Goal: Task Accomplishment & Management: Complete application form

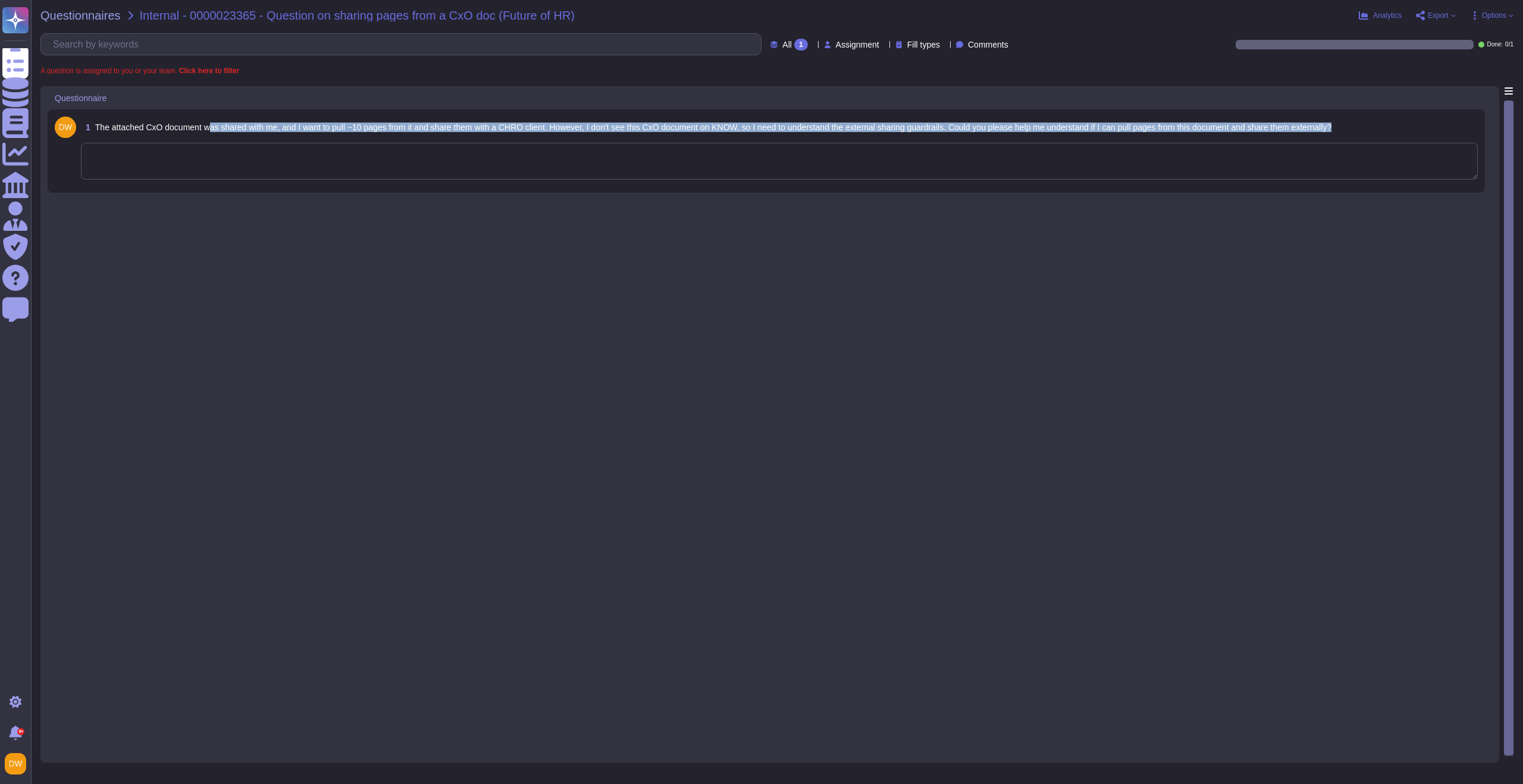
click at [212, 132] on span "1 The attached CxO document was shared with me, and I want to pull ~10 pages fr…" at bounding box center [706, 127] width 1251 height 22
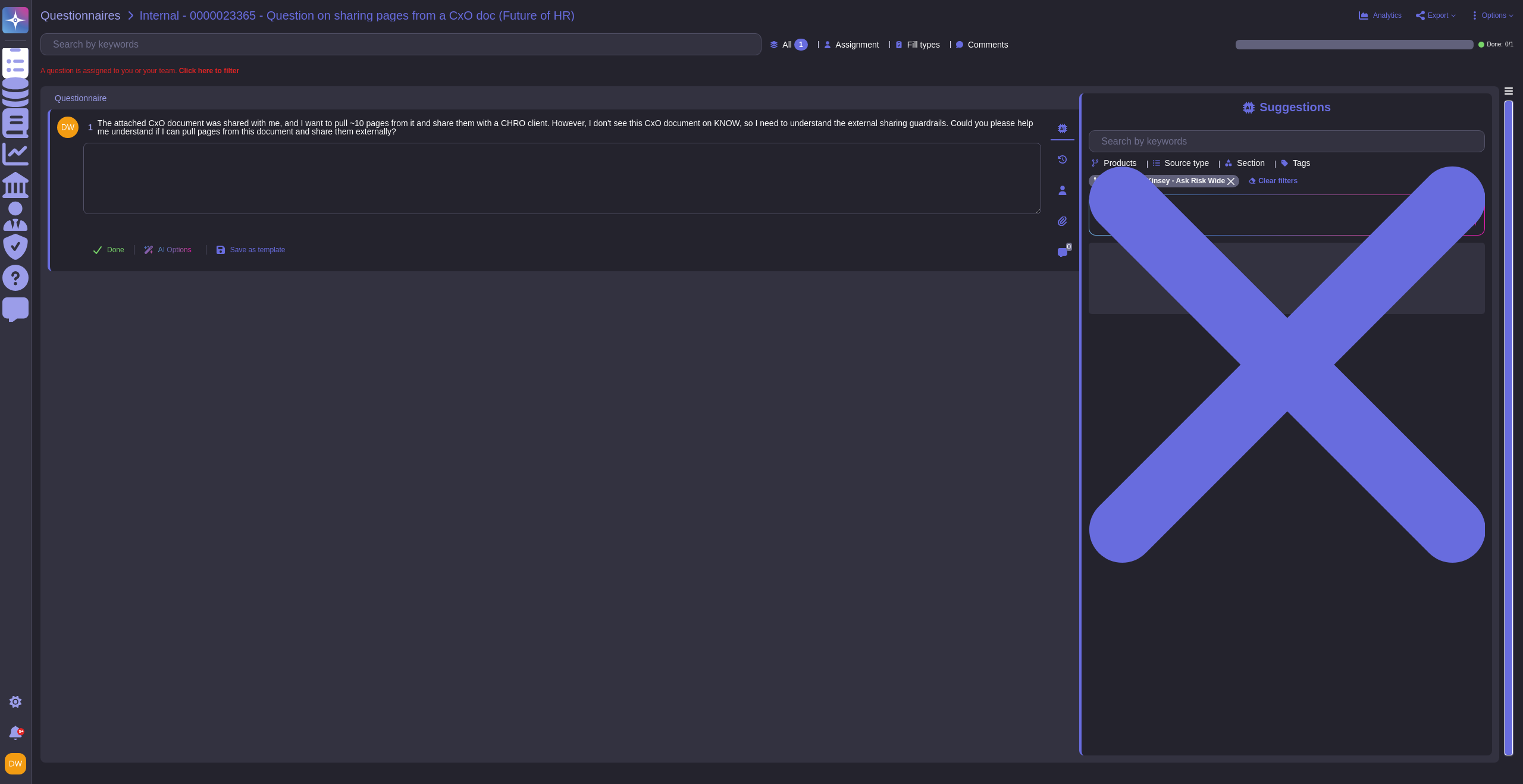
click at [204, 151] on textarea at bounding box center [562, 178] width 958 height 72
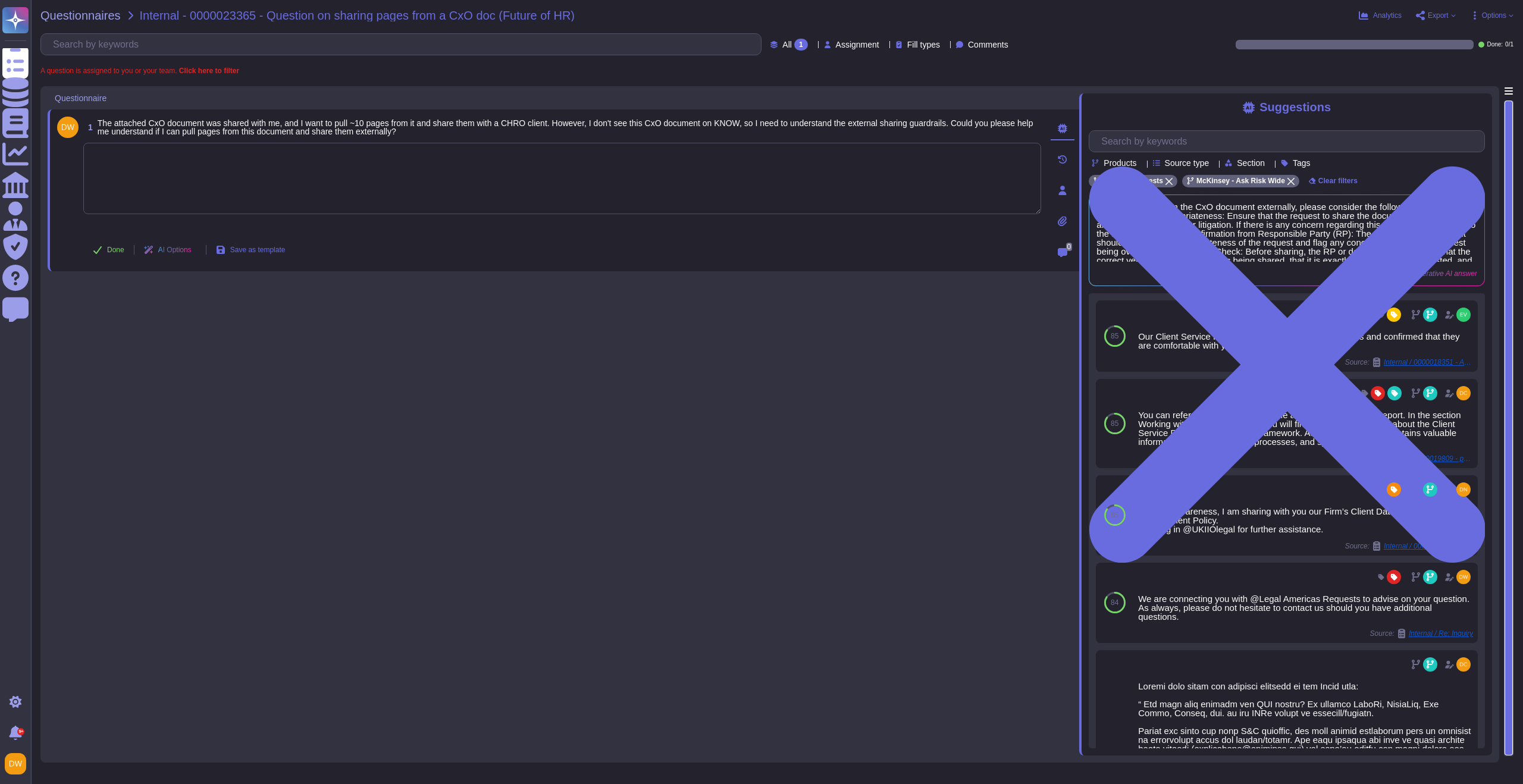
click at [294, 156] on textarea at bounding box center [562, 178] width 958 height 72
click at [292, 186] on textarea at bounding box center [562, 178] width 958 height 72
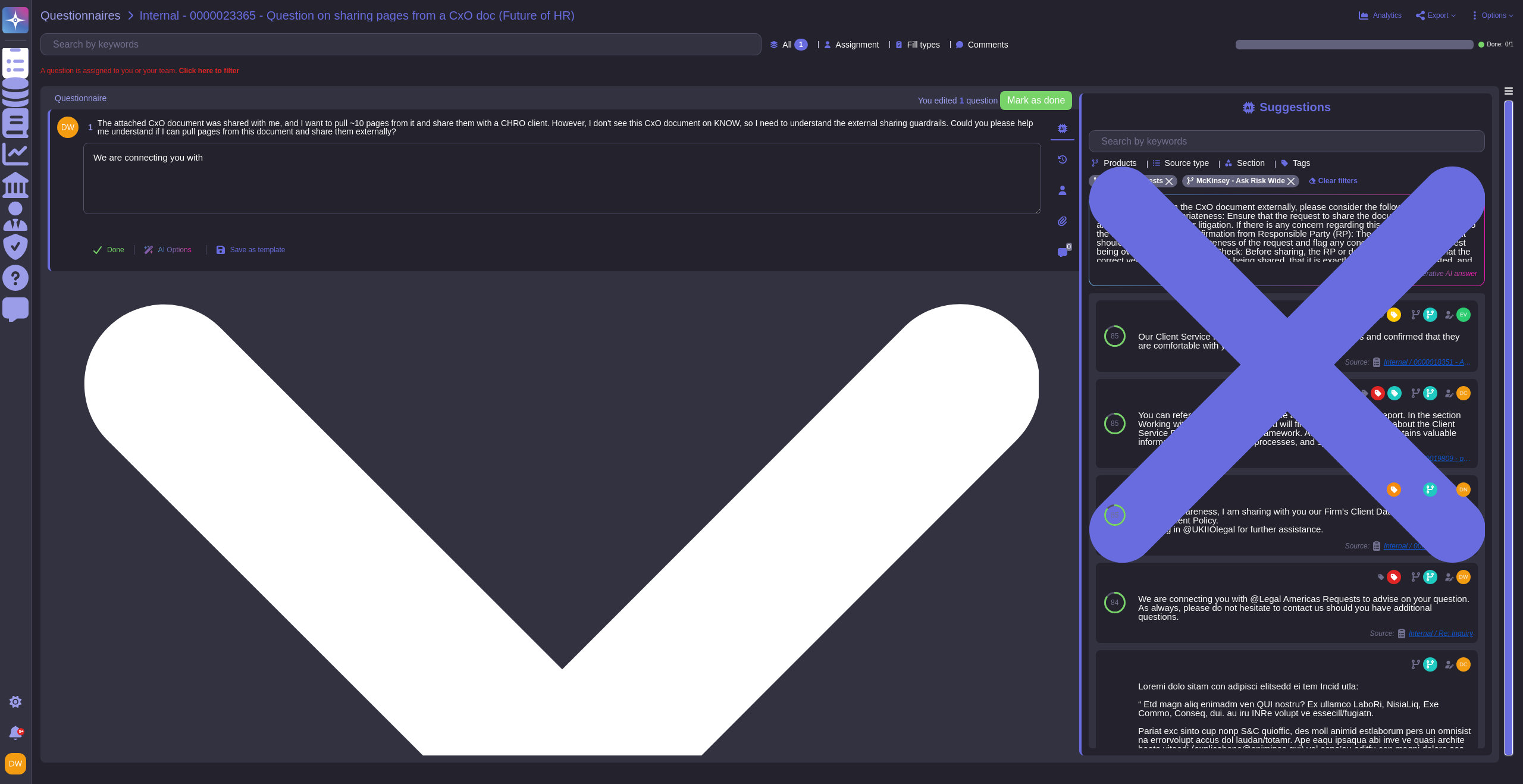
click at [266, 156] on textarea "We are connecting you with" at bounding box center [562, 178] width 958 height 72
click at [246, 159] on textarea "We are connecting you with" at bounding box center [562, 178] width 958 height 72
click at [181, 157] on textarea "Guidance" at bounding box center [562, 178] width 958 height 72
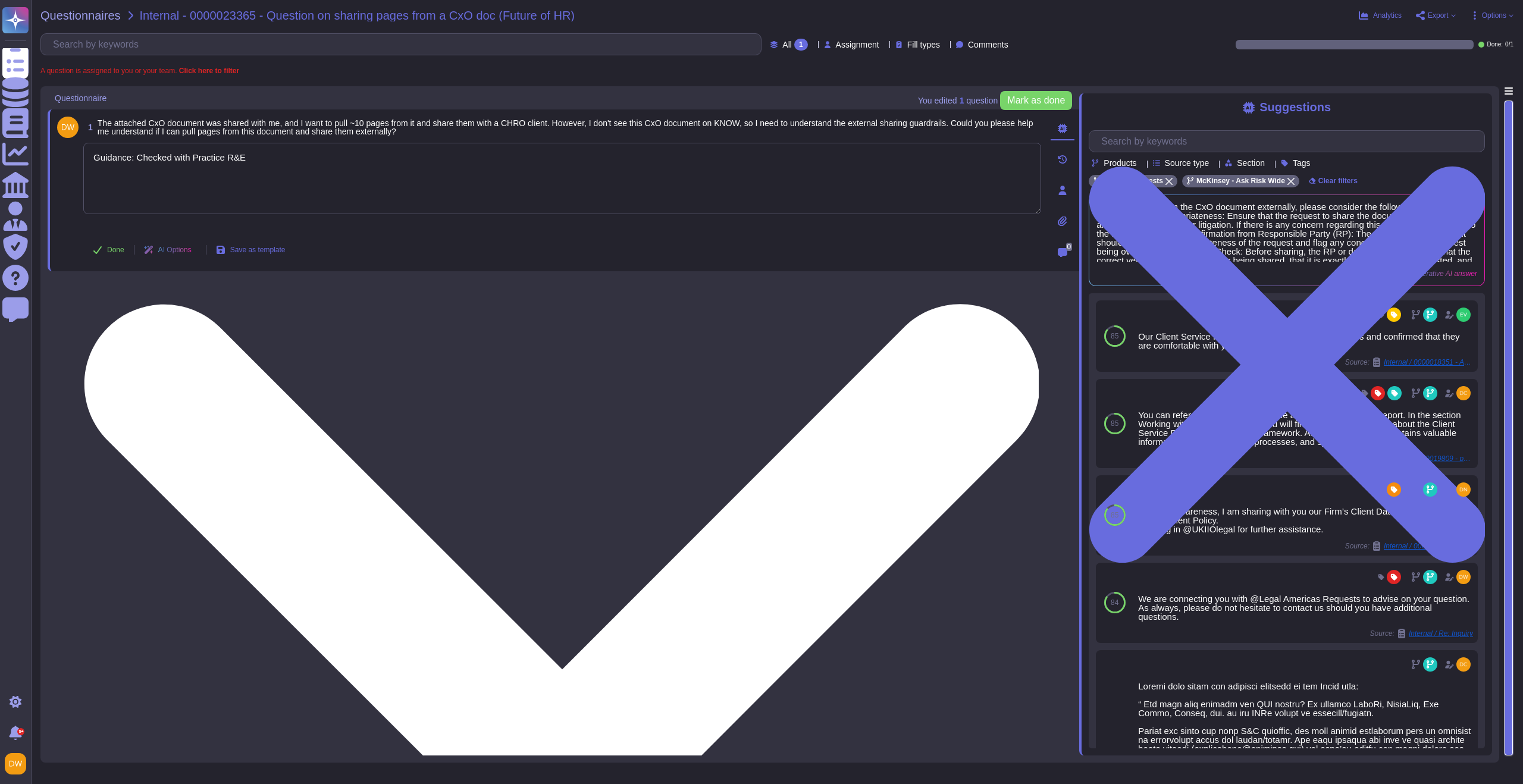
click at [319, 157] on textarea "Guidance: Checked with Practice R&E" at bounding box center [562, 178] width 958 height 72
click at [432, 153] on textarea "Guidance: Checked with Practice R&E > The team looped in Client Capabilities" at bounding box center [562, 178] width 958 height 72
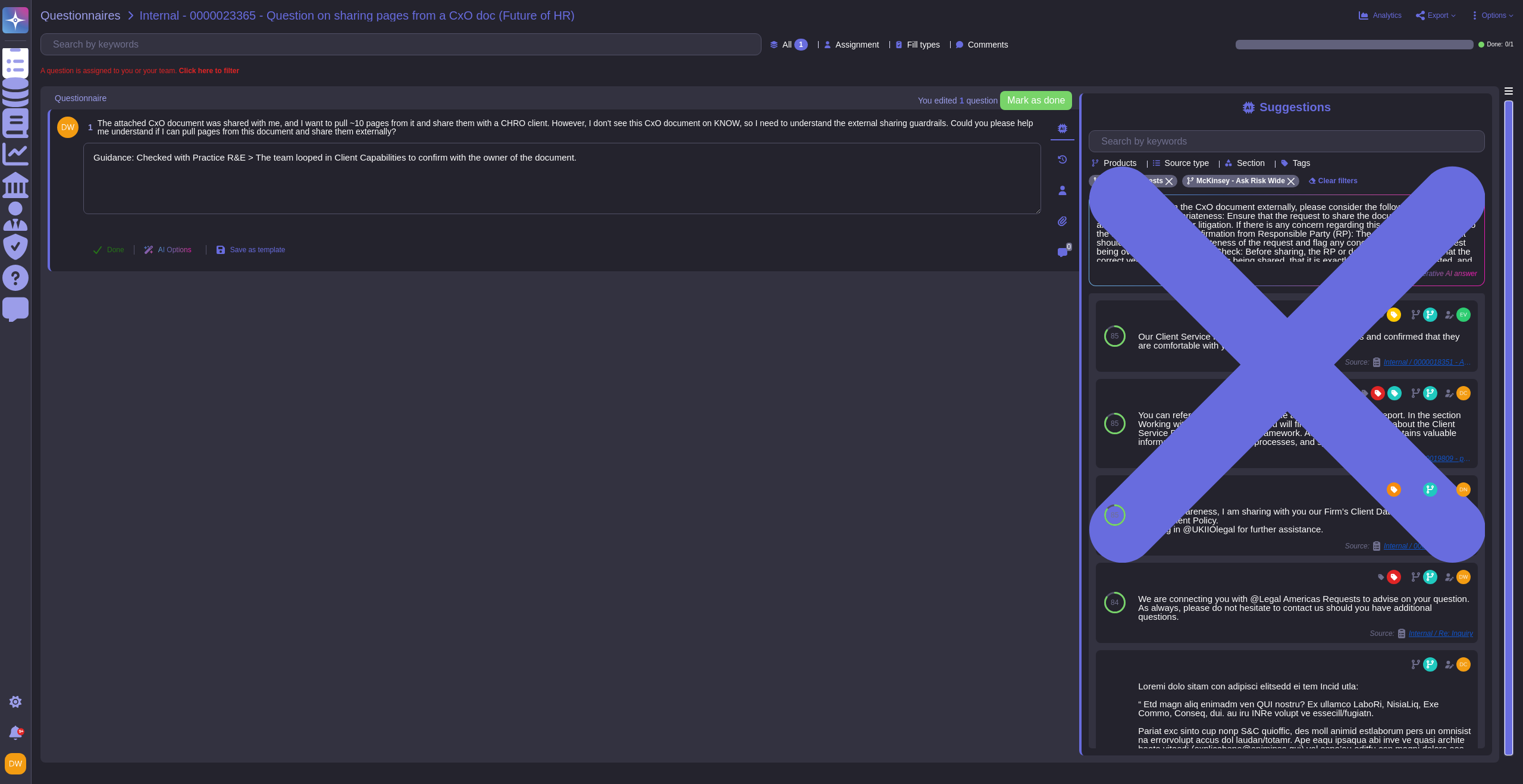
click at [107, 248] on span "Done" at bounding box center [115, 249] width 17 height 7
type textarea "Guidance: Checked with Practice R&E > The team looped in Client Capabilities to…"
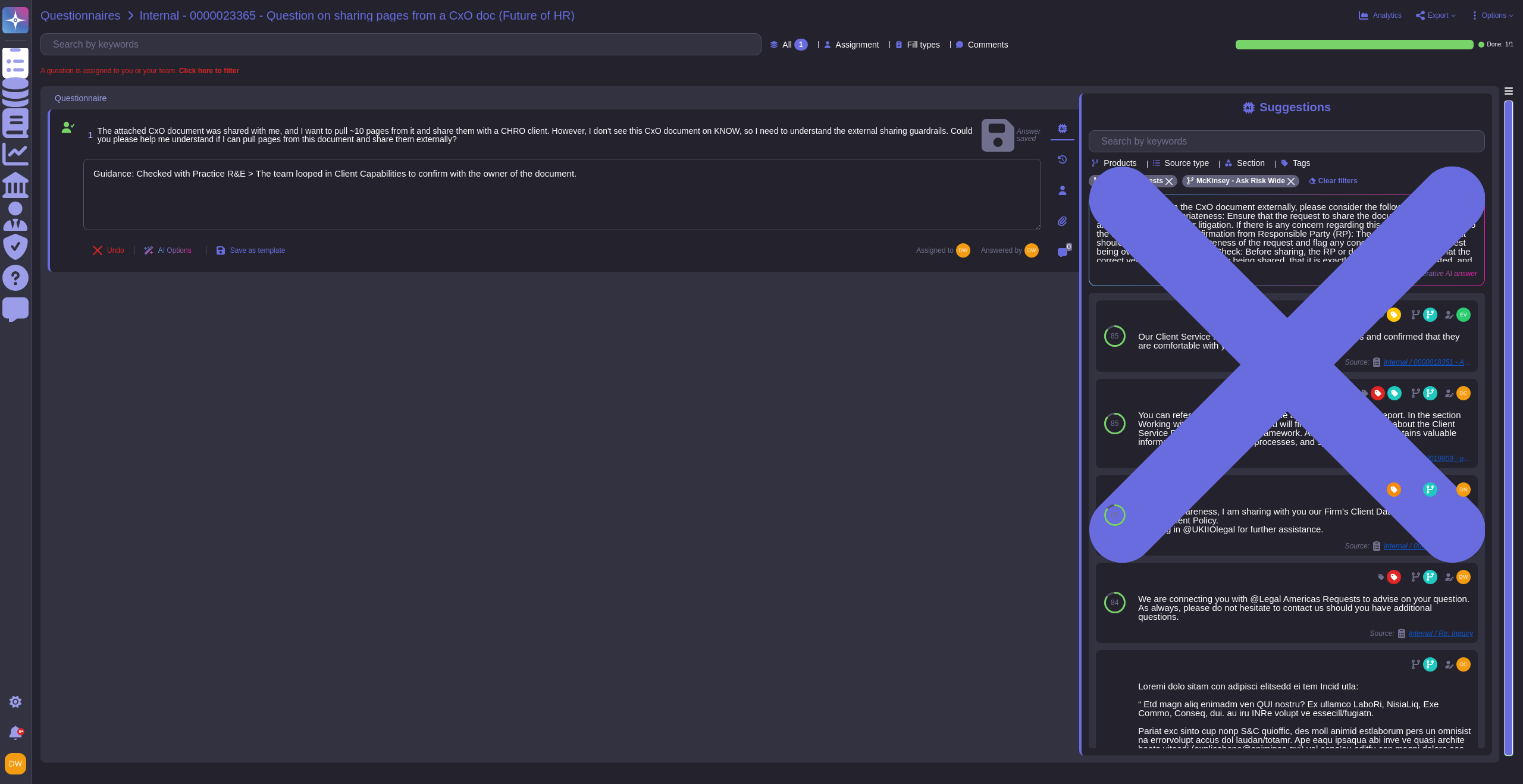
click at [85, 17] on span "Questionnaires" at bounding box center [81, 15] width 81 height 12
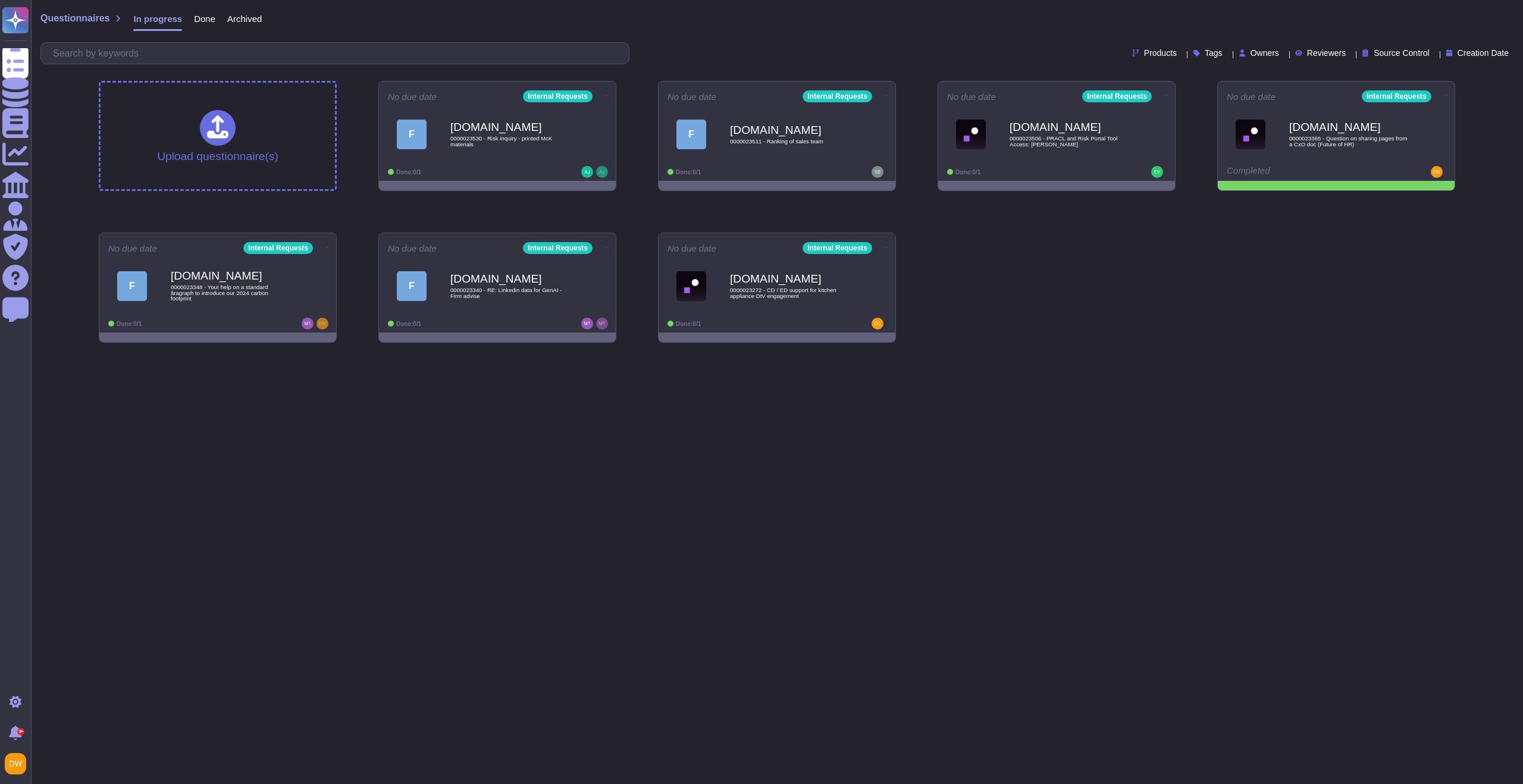
click at [1233, 252] on div "Upload questionnaire(s) No due date Internal Requests F [DOMAIN_NAME] 000002353…" at bounding box center [777, 212] width 1375 height 281
click at [1446, 97] on icon at bounding box center [1447, 96] width 2 height 3
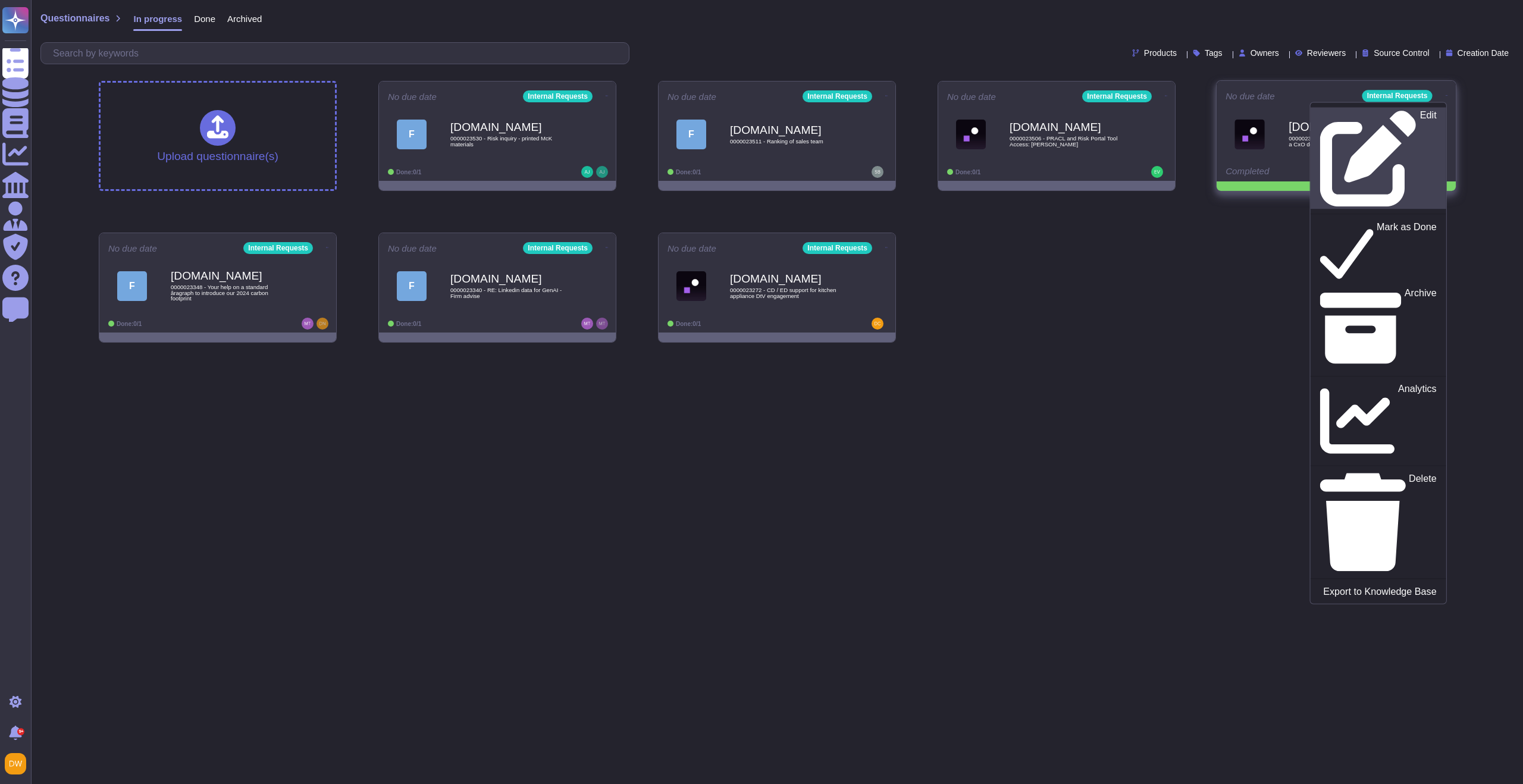
click at [1430, 117] on div "Edit" at bounding box center [1379, 158] width 116 height 97
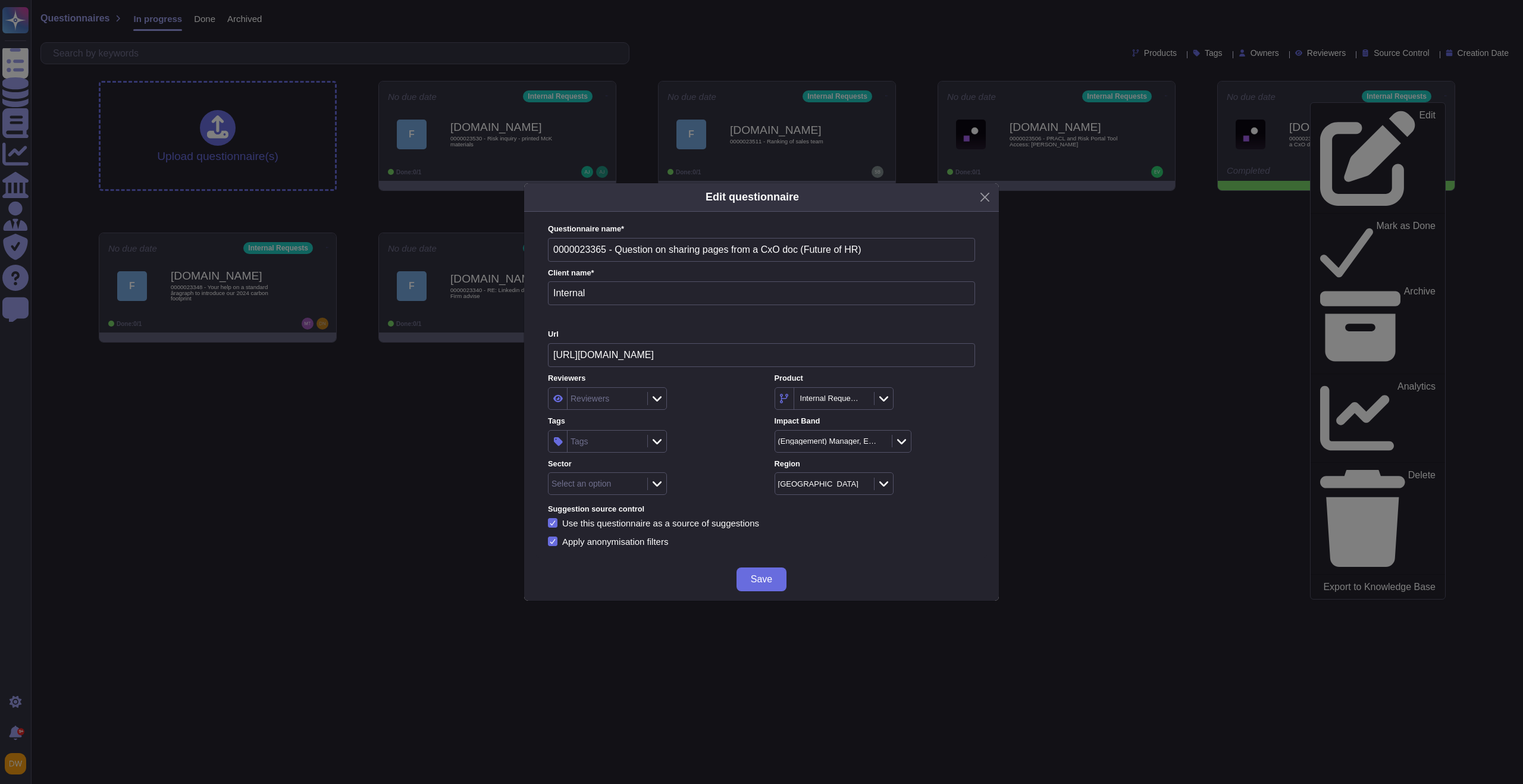
click at [638, 450] on div "Tags" at bounding box center [606, 441] width 77 height 22
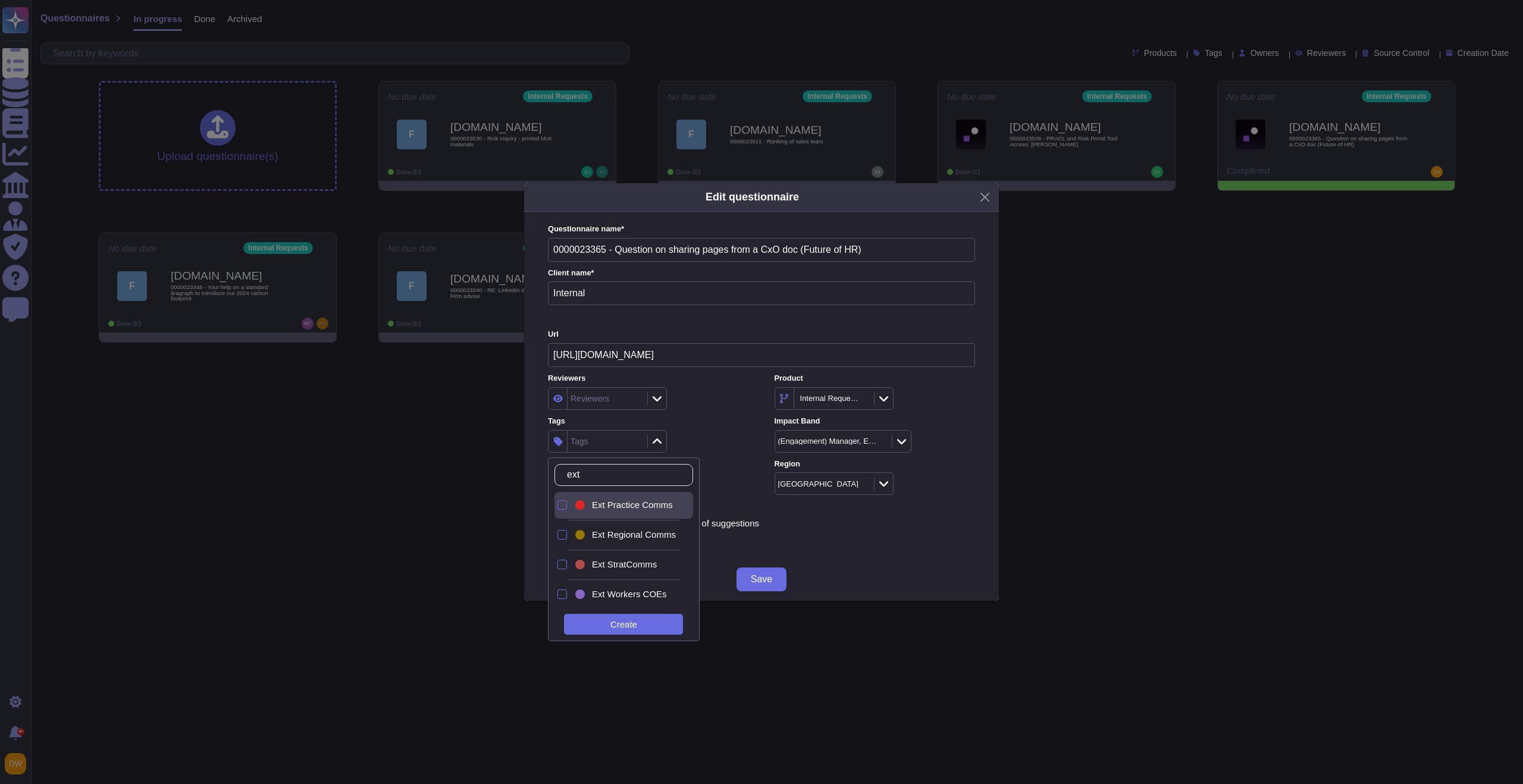
click at [632, 503] on span "Ext Practice Comms" at bounding box center [632, 505] width 81 height 10
type input "ext"
click at [707, 435] on div "Ext Practice Comms" at bounding box center [648, 441] width 201 height 23
click at [629, 446] on div "Ext Practice Comms" at bounding box center [607, 441] width 79 height 22
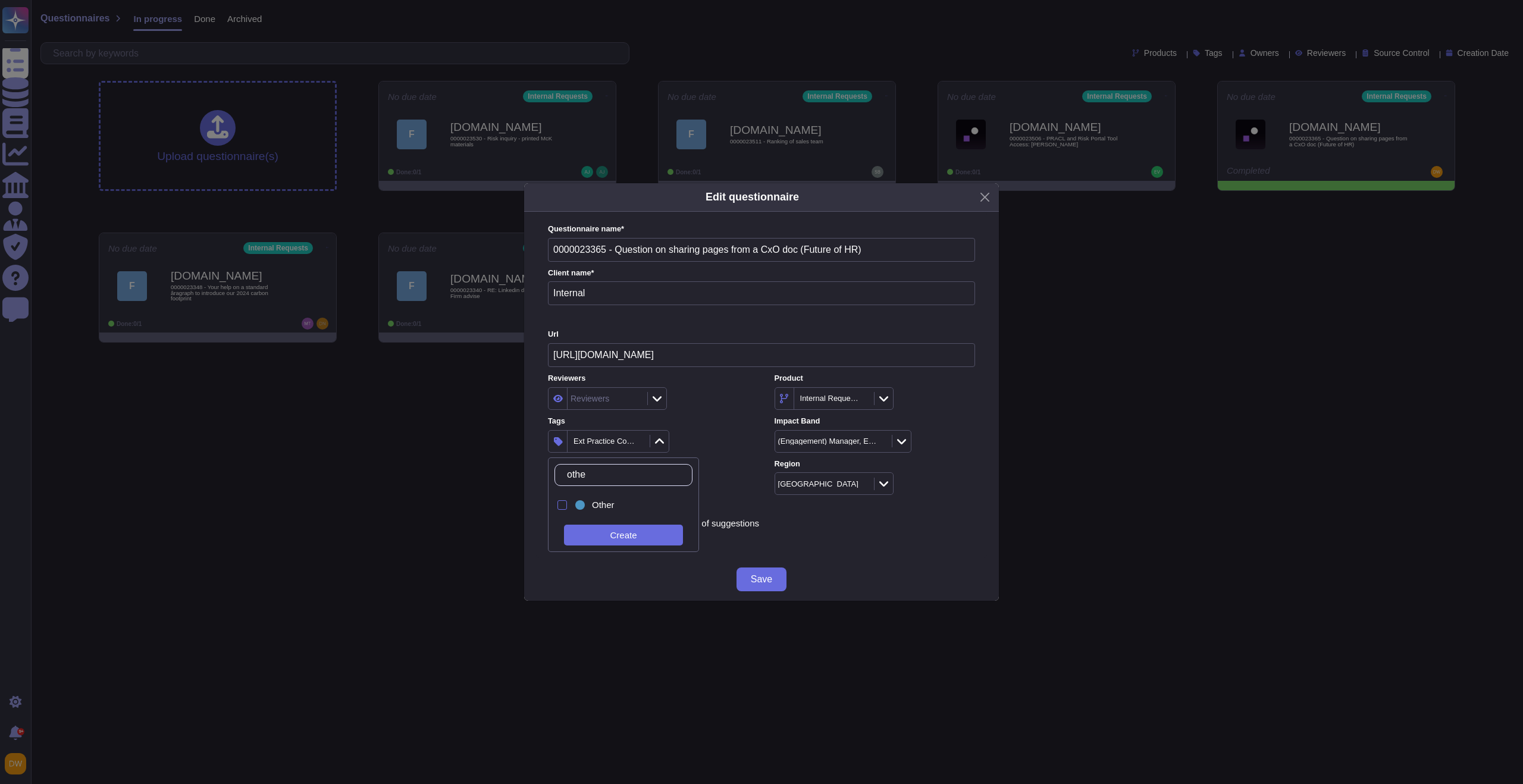
type input "other"
click at [643, 513] on div "Other" at bounding box center [626, 505] width 107 height 27
click at [701, 435] on div "2 items selected" at bounding box center [648, 441] width 201 height 23
click at [752, 575] on span "Save" at bounding box center [762, 580] width 22 height 10
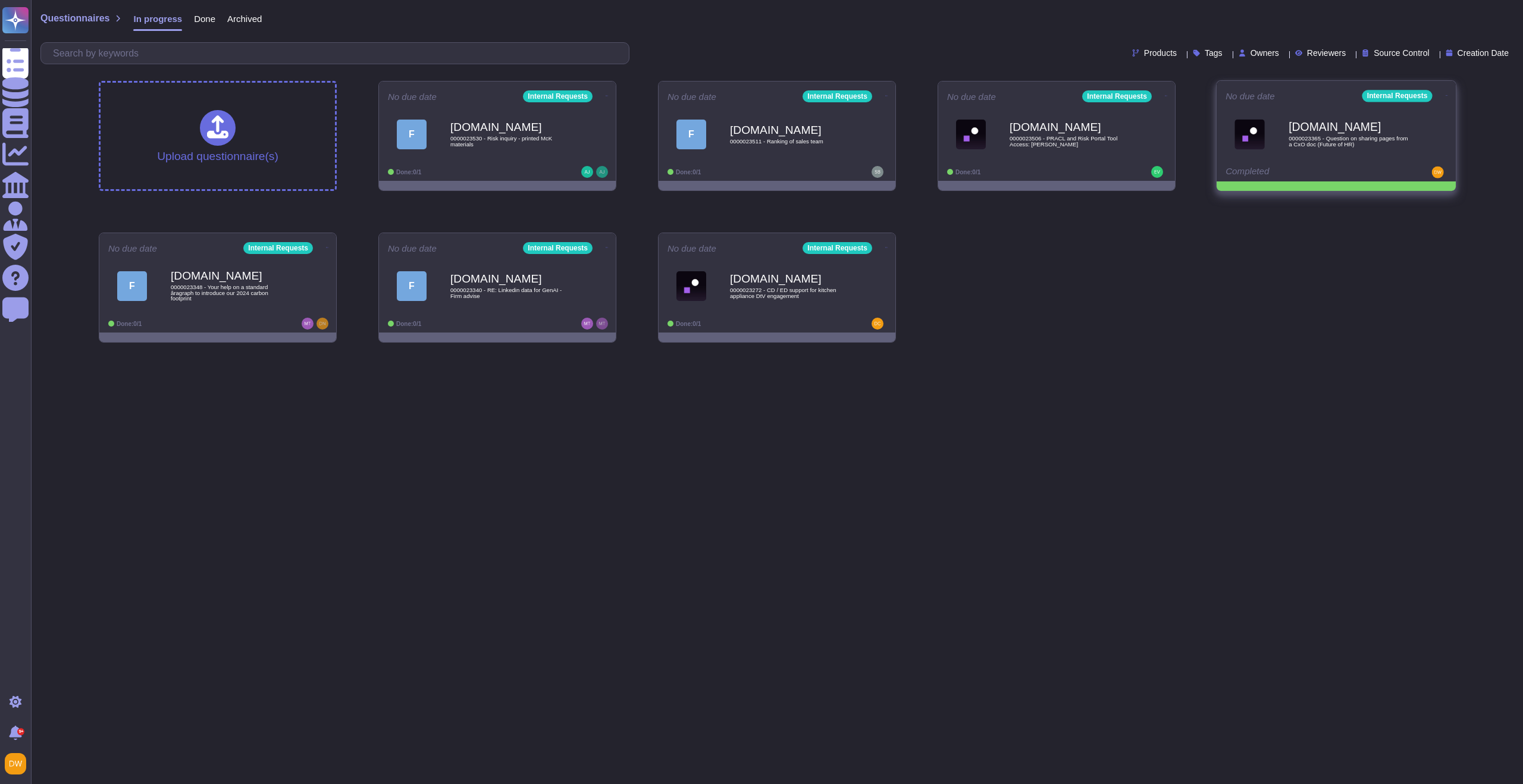
click at [1446, 94] on icon at bounding box center [1447, 96] width 2 height 3
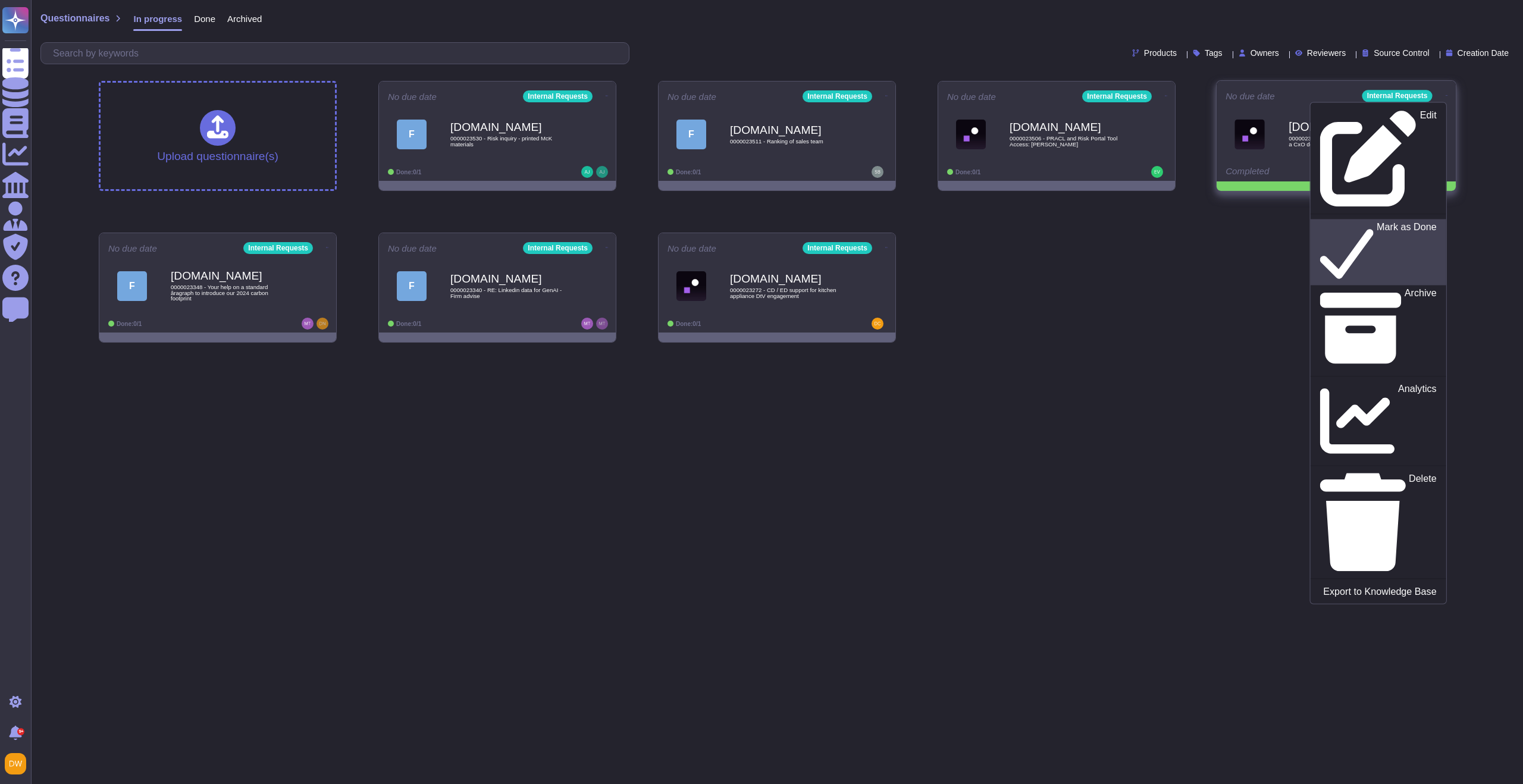
click at [1377, 222] on p "Mark as Done" at bounding box center [1407, 252] width 61 height 60
